Goal: Information Seeking & Learning: Check status

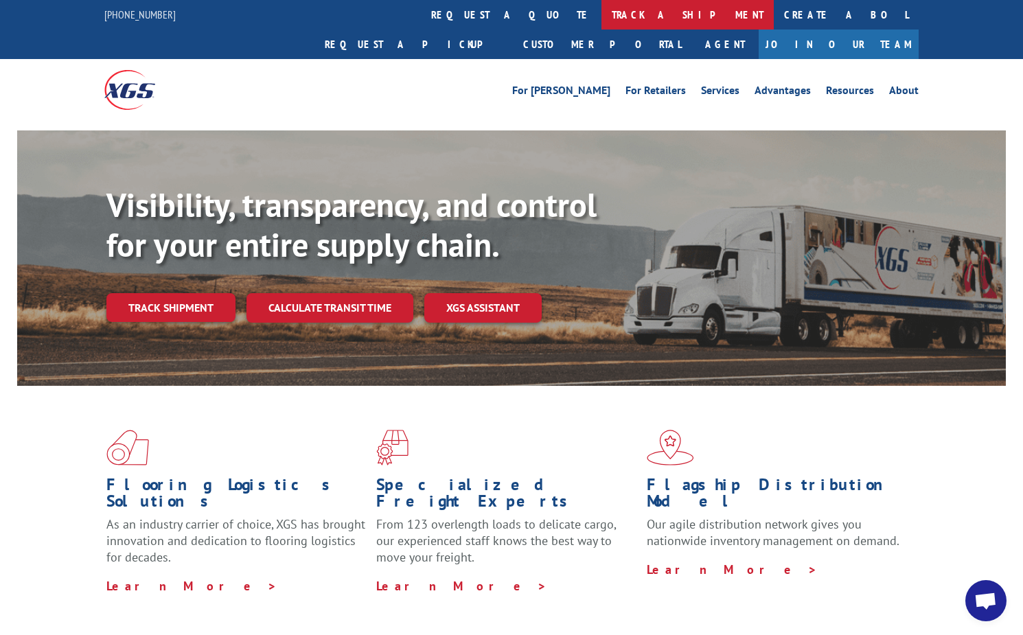
click at [601, 14] on link "track a shipment" at bounding box center [687, 15] width 172 height 30
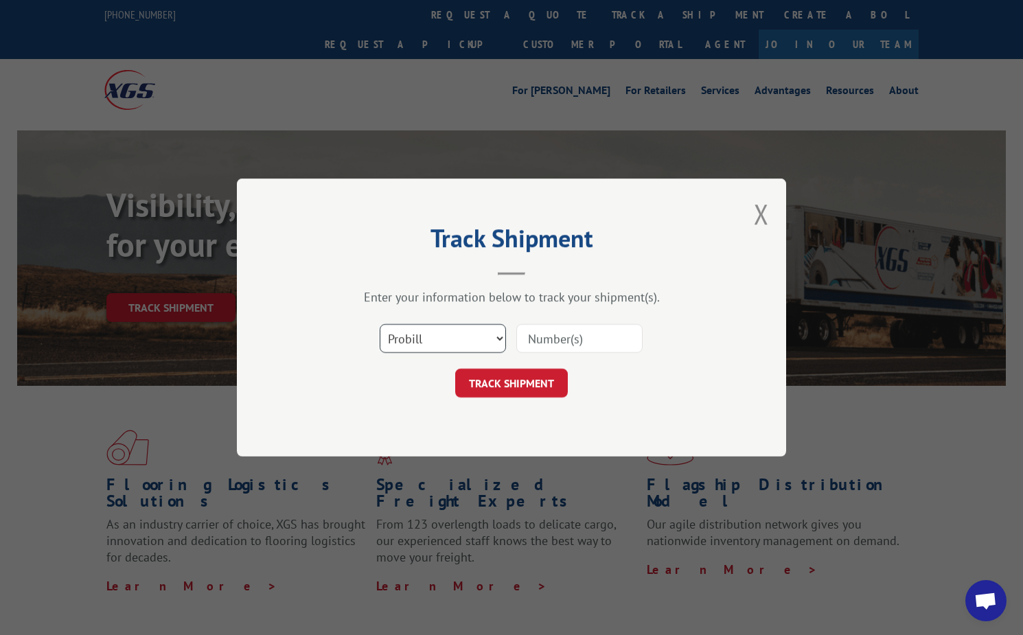
click at [454, 337] on select "Select category... Probill BOL PO" at bounding box center [443, 338] width 126 height 29
select select "bol"
click at [380, 324] on select "Select category... Probill BOL PO" at bounding box center [443, 338] width 126 height 29
click at [546, 341] on input at bounding box center [579, 338] width 126 height 29
type input "6004389"
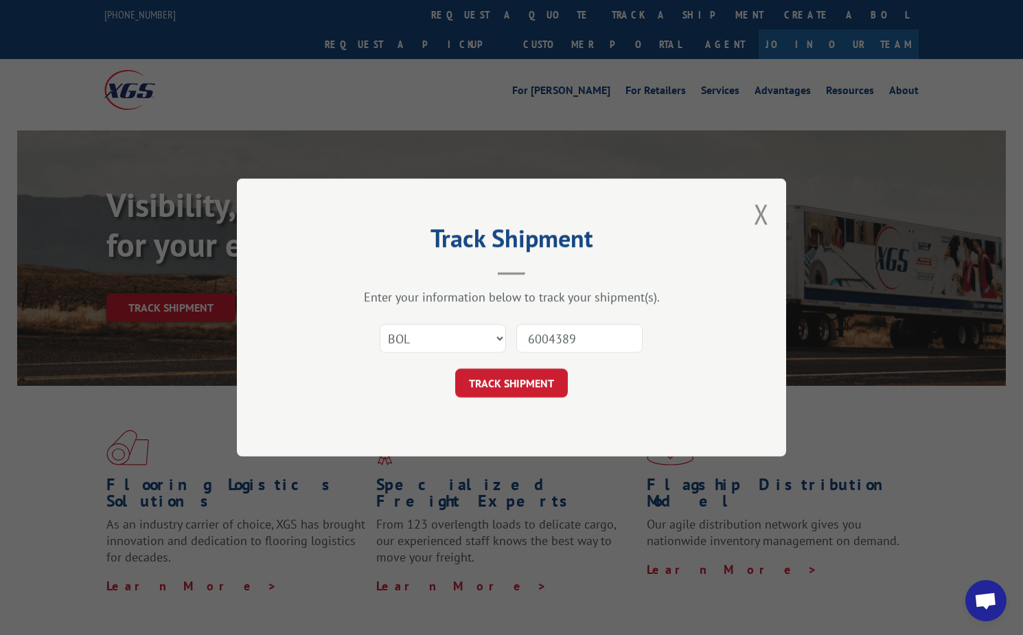
click button "TRACK SHIPMENT" at bounding box center [511, 383] width 113 height 29
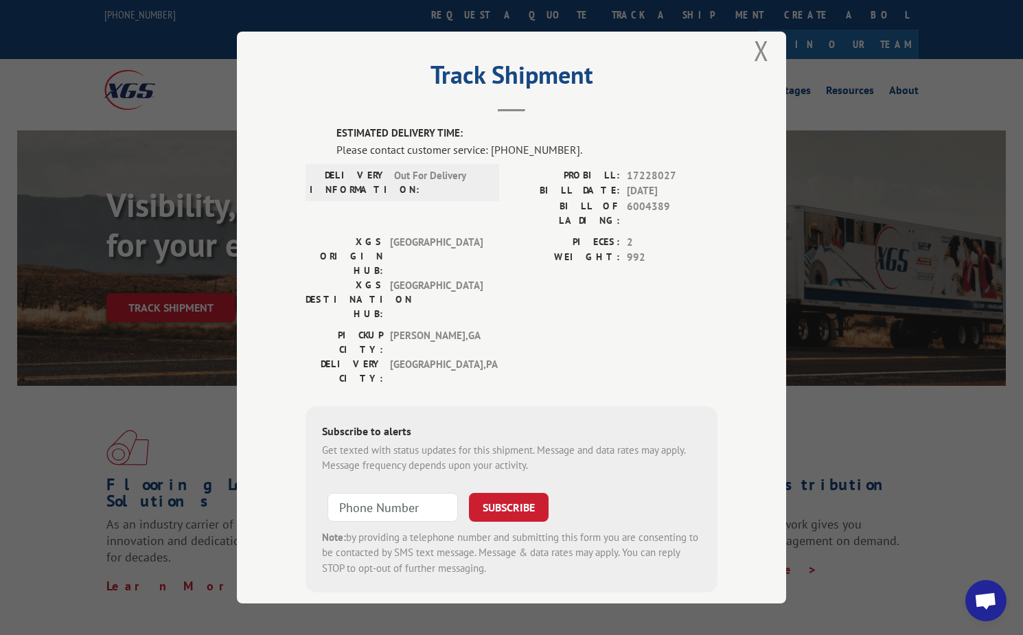
scroll to position [19, 0]
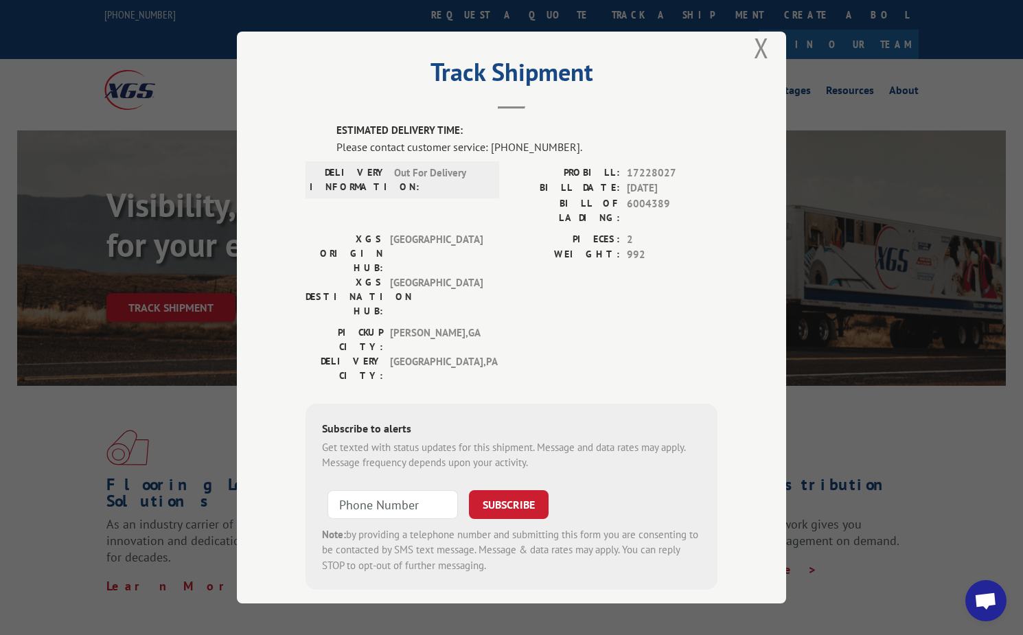
click at [755, 50] on button "Close modal" at bounding box center [761, 48] width 15 height 36
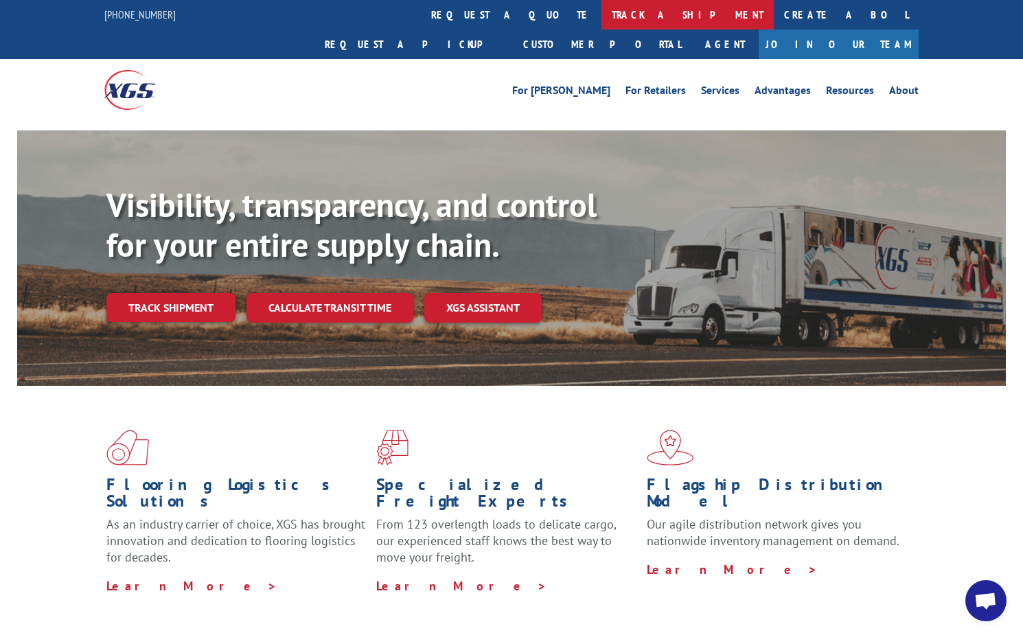
click at [601, 20] on link "track a shipment" at bounding box center [687, 15] width 172 height 30
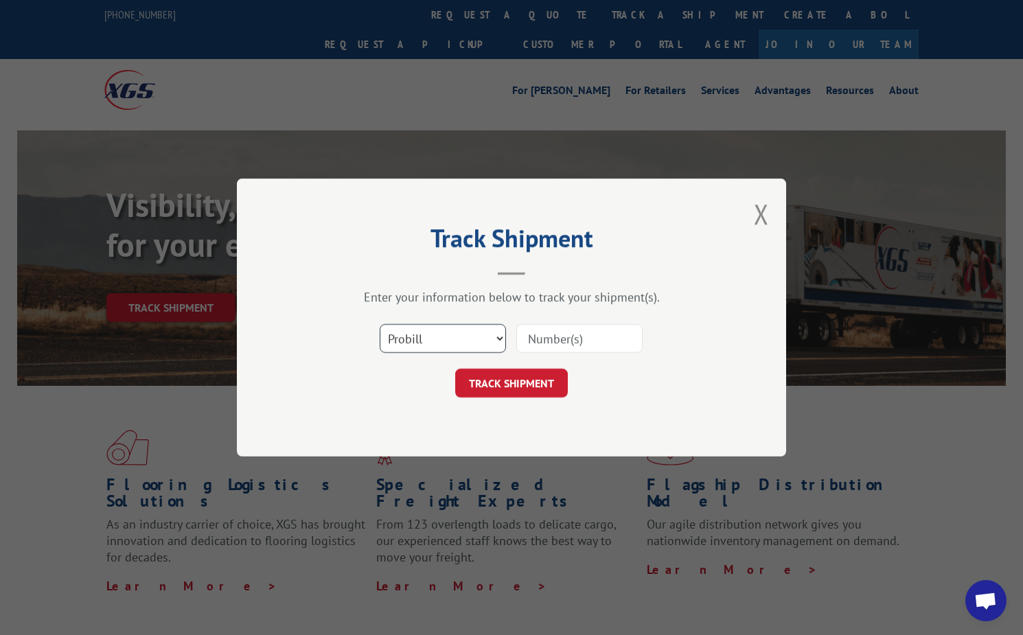
click at [447, 336] on select "Select category... Probill BOL PO" at bounding box center [443, 338] width 126 height 29
select select "bol"
click at [380, 324] on select "Select category... Probill BOL PO" at bounding box center [443, 338] width 126 height 29
click at [543, 338] on input at bounding box center [579, 338] width 126 height 29
type input "54393694"
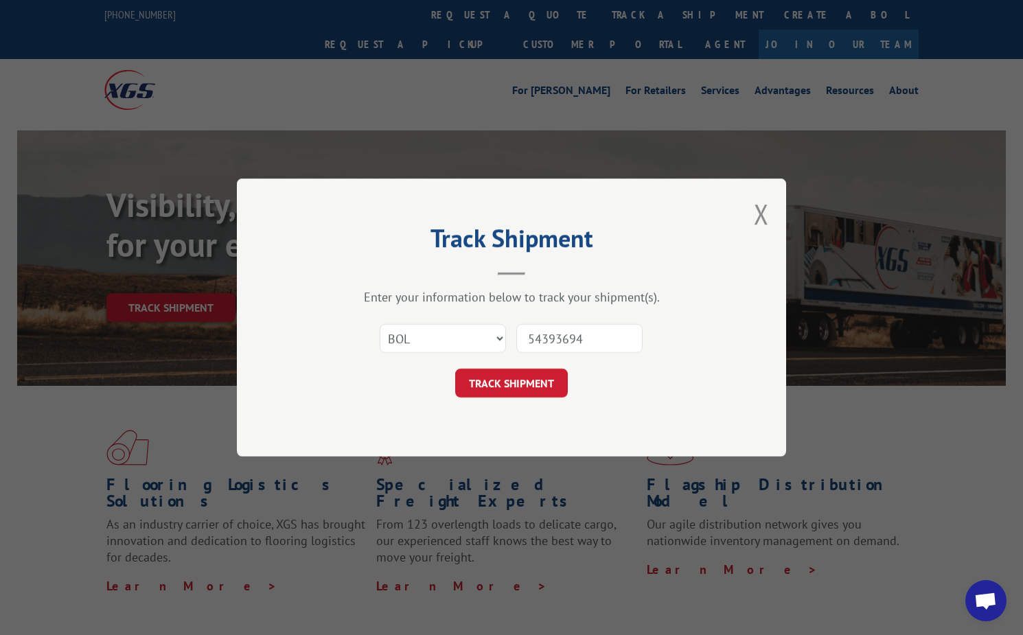
click button "TRACK SHIPMENT" at bounding box center [511, 383] width 113 height 29
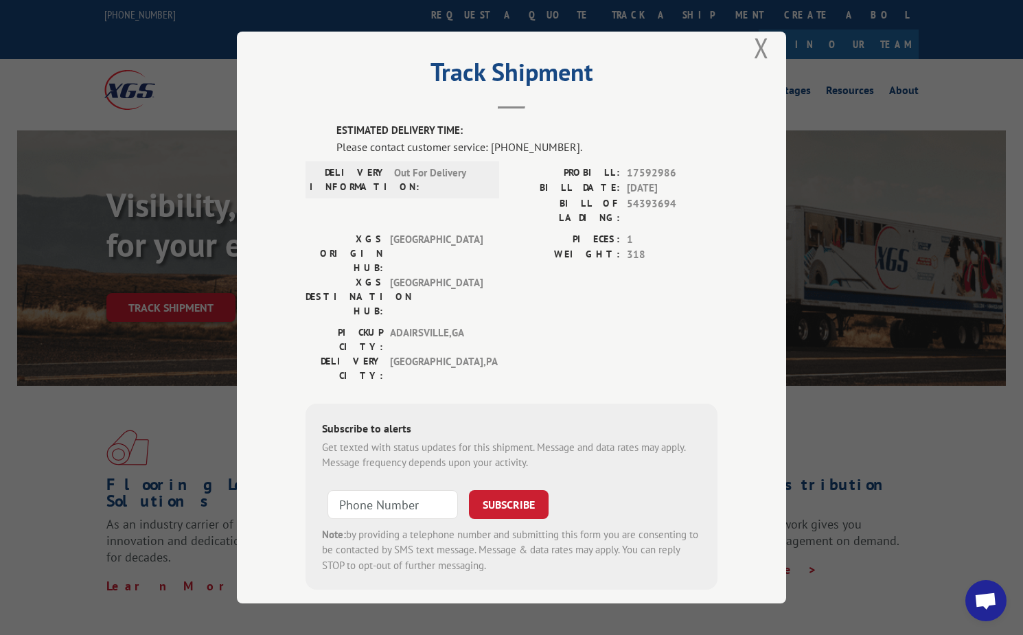
scroll to position [275, 0]
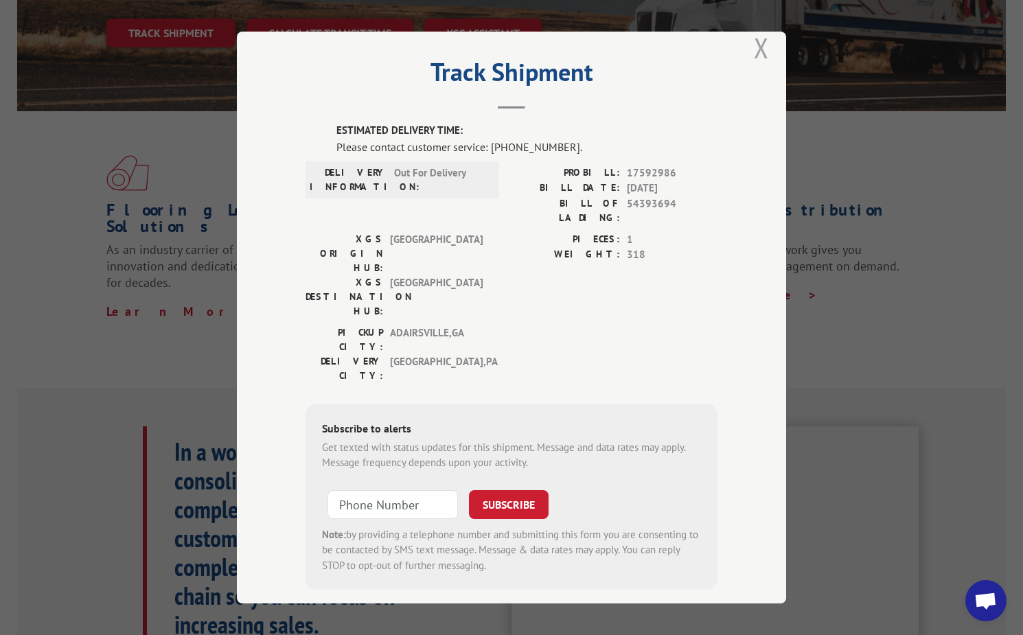
click at [754, 56] on button "Close modal" at bounding box center [761, 48] width 15 height 36
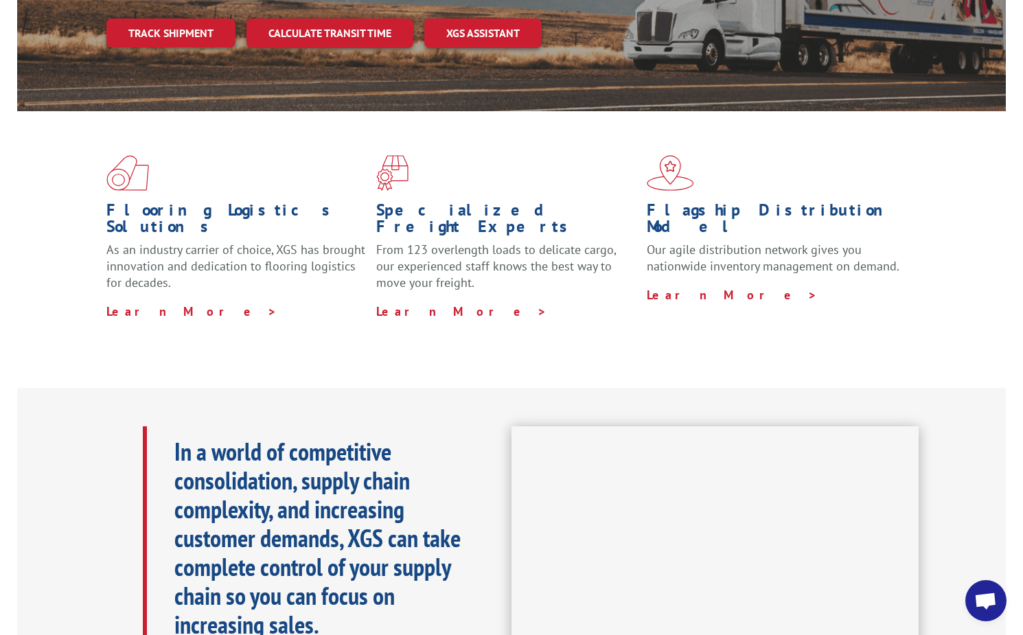
scroll to position [0, 0]
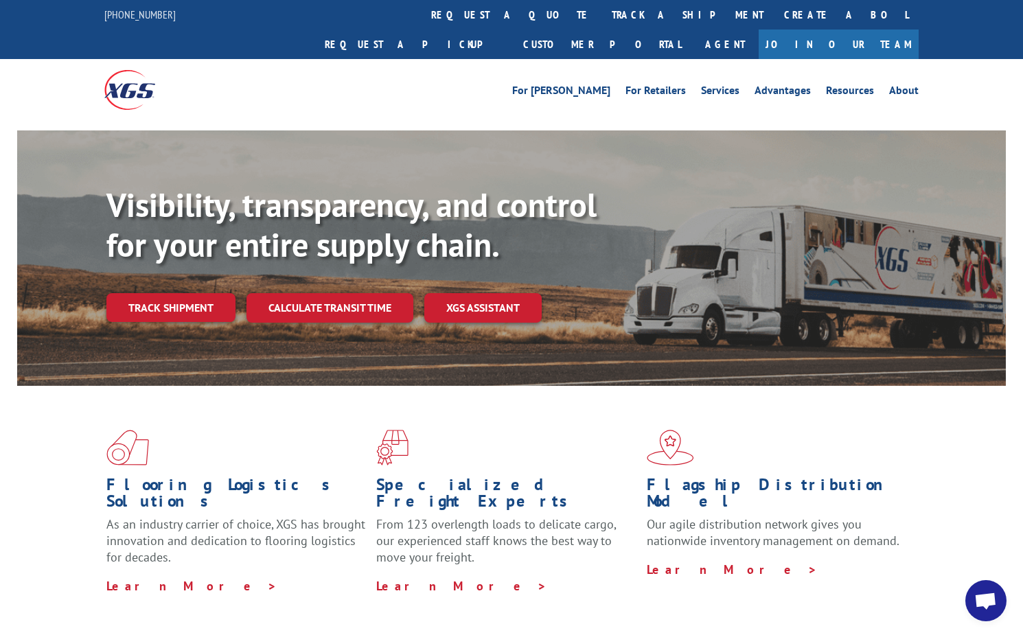
click at [601, 12] on link "track a shipment" at bounding box center [687, 15] width 172 height 30
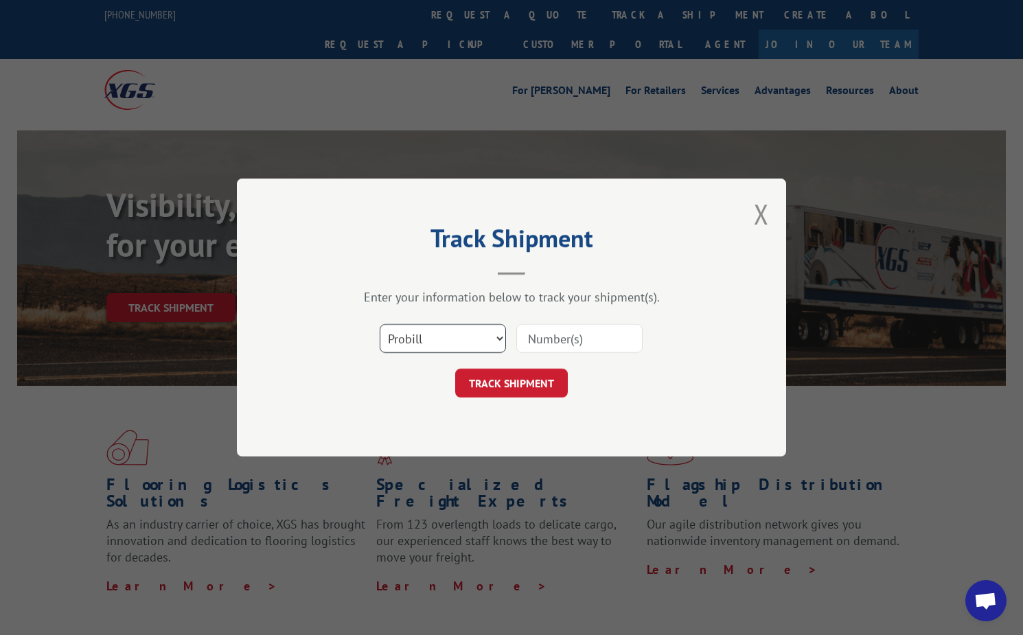
click at [445, 342] on select "Select category... Probill BOL PO" at bounding box center [443, 338] width 126 height 29
select select "bol"
click at [380, 324] on select "Select category... Probill BOL PO" at bounding box center [443, 338] width 126 height 29
click at [546, 349] on input at bounding box center [579, 338] width 126 height 29
